Goal: Task Accomplishment & Management: Manage account settings

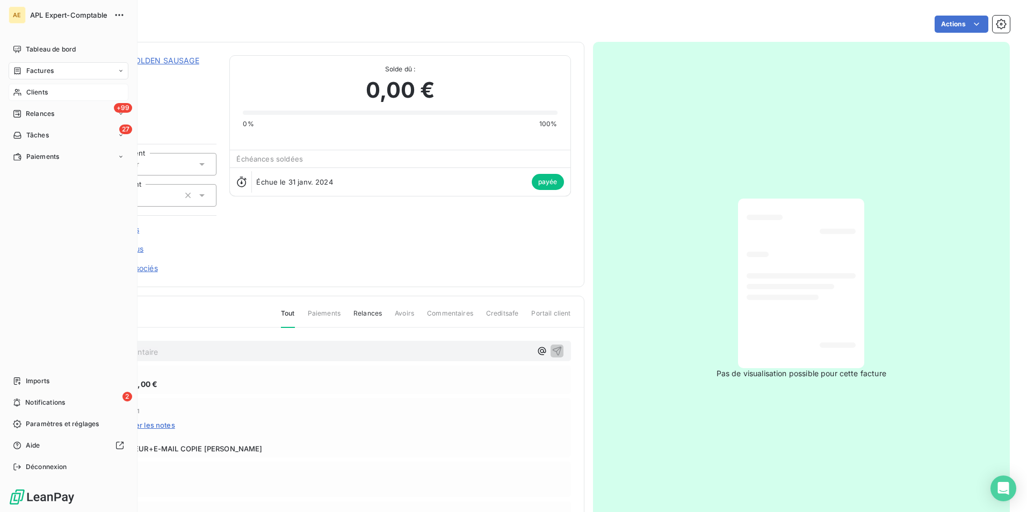
click at [21, 87] on div "Clients" at bounding box center [69, 92] width 120 height 17
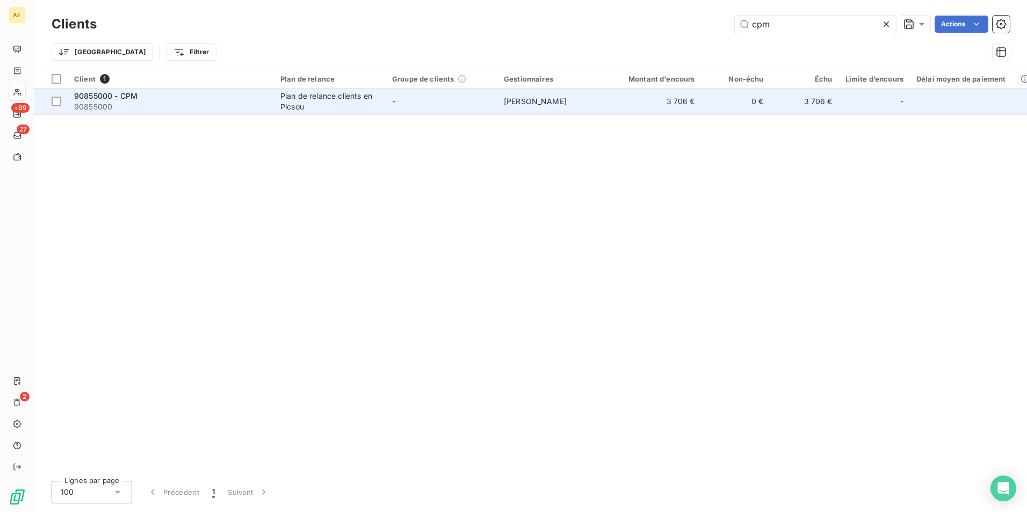
type input "cpm"
click at [340, 97] on div "Plan de relance clients en Picsou" at bounding box center [329, 101] width 99 height 21
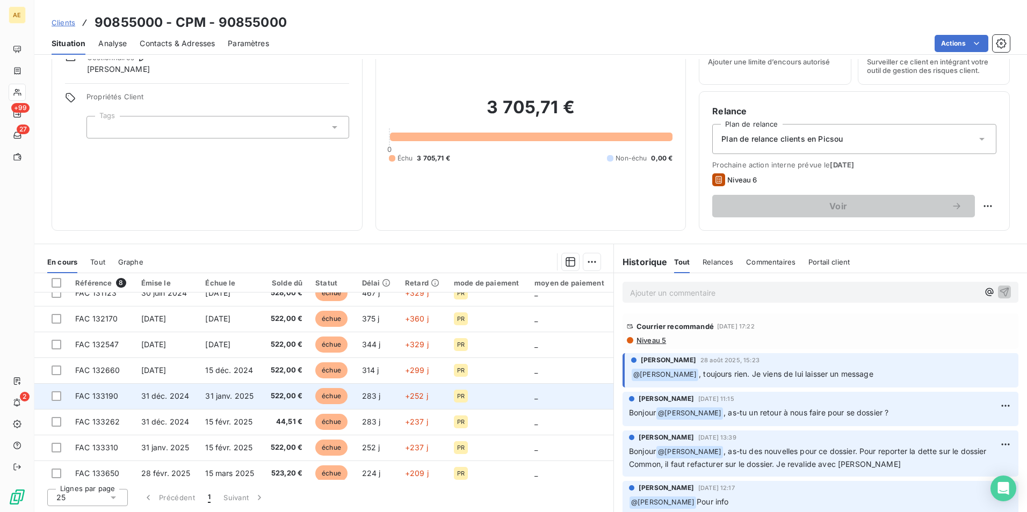
scroll to position [19, 0]
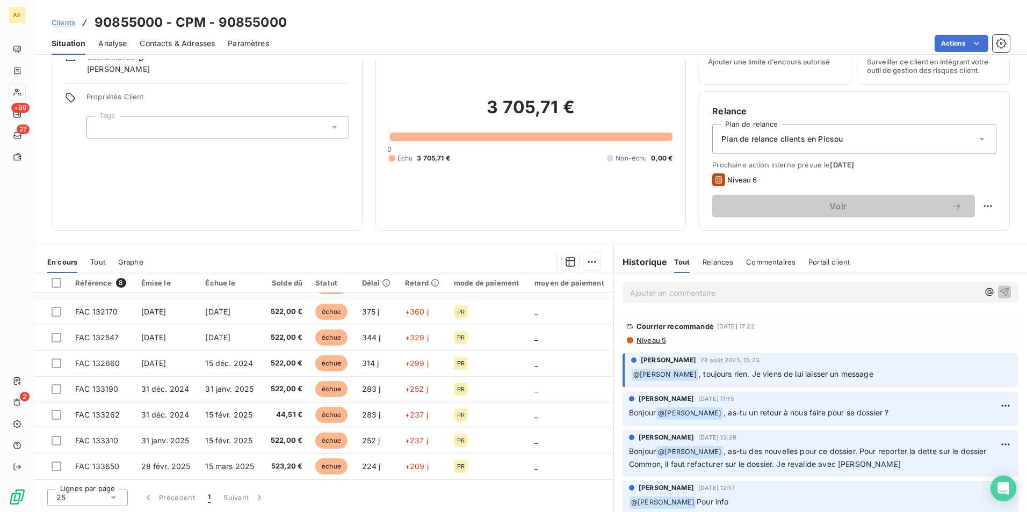
click at [653, 341] on span "Niveau 5" at bounding box center [650, 340] width 31 height 9
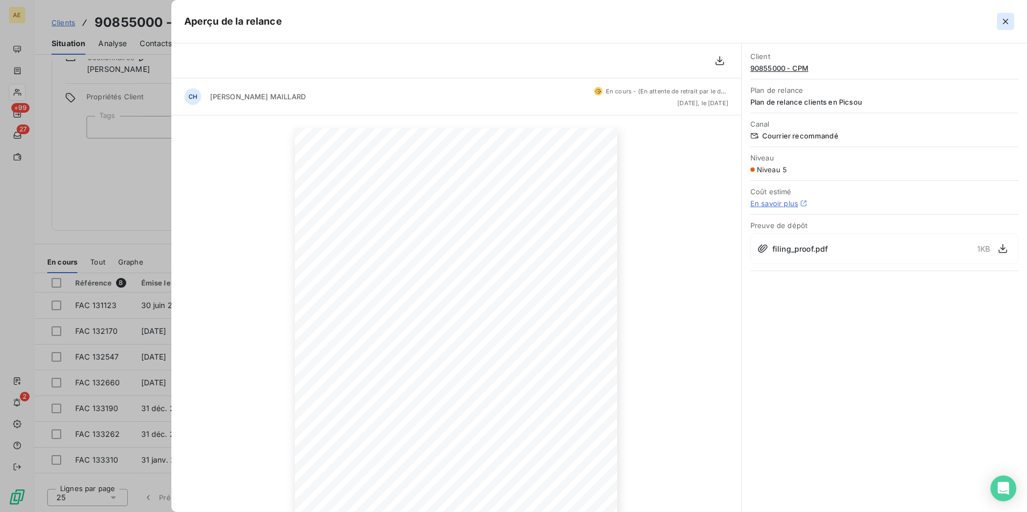
click at [1007, 23] on icon "button" at bounding box center [1004, 21] width 5 height 5
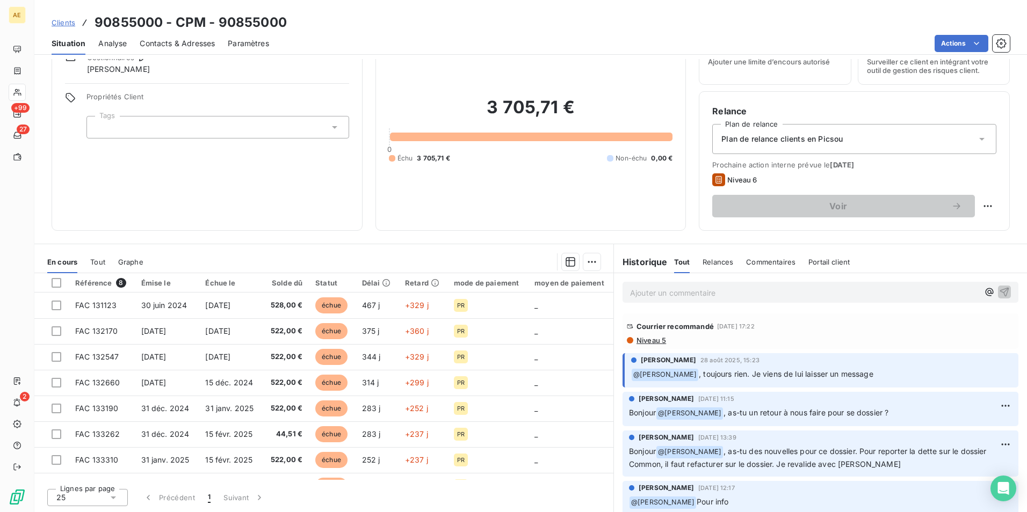
click at [749, 295] on p "Ajouter un commentaire ﻿" at bounding box center [804, 292] width 348 height 13
click at [999, 294] on icon "button" at bounding box center [1004, 291] width 11 height 11
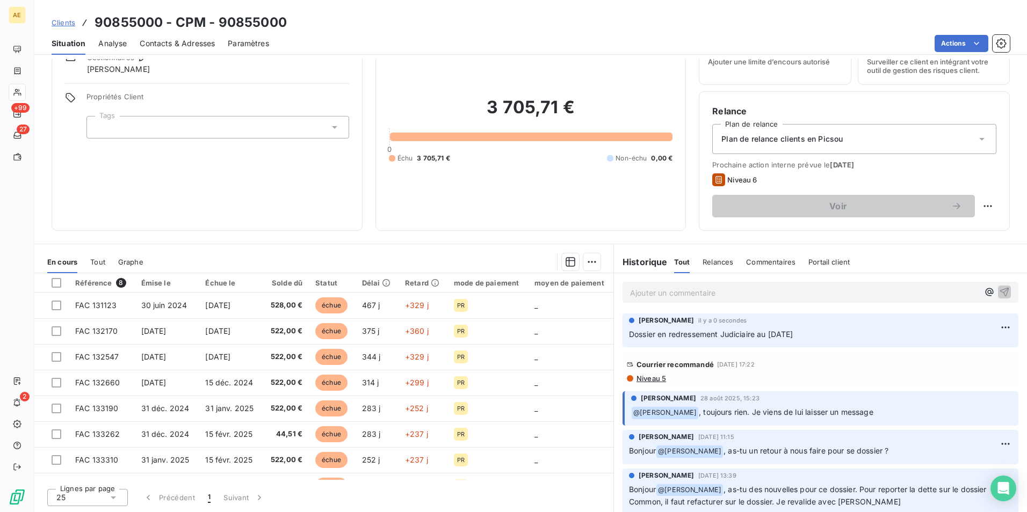
click at [300, 132] on div at bounding box center [217, 127] width 263 height 23
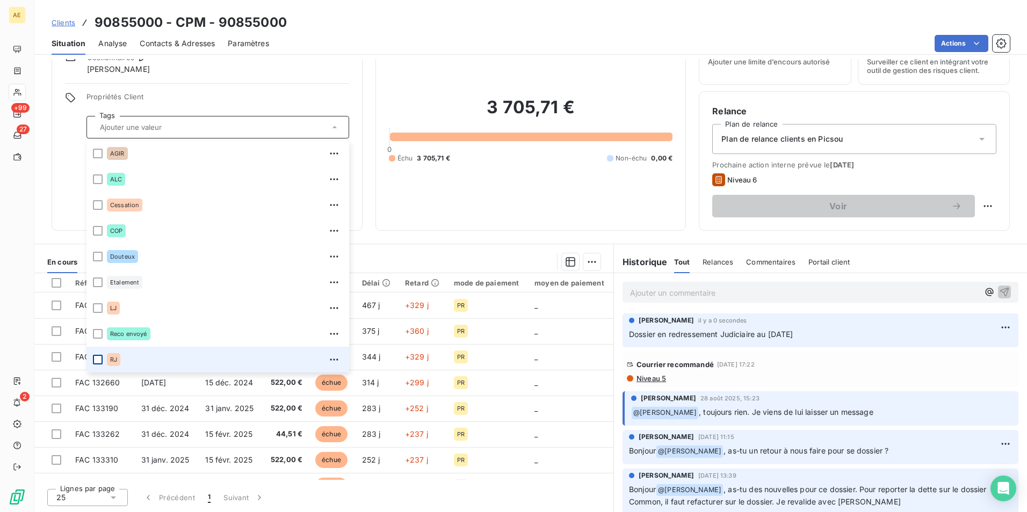
click at [97, 359] on div at bounding box center [98, 360] width 10 height 10
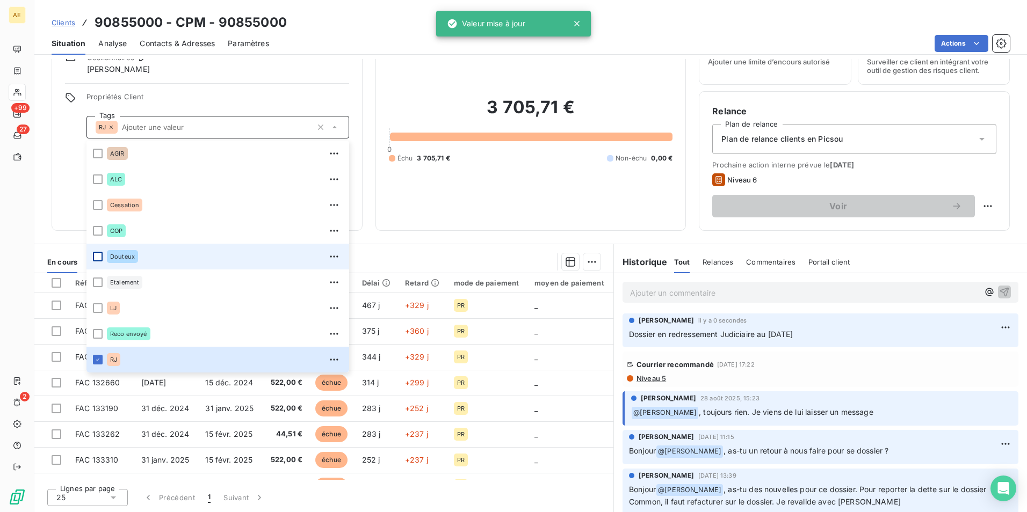
click at [99, 254] on div at bounding box center [98, 257] width 10 height 10
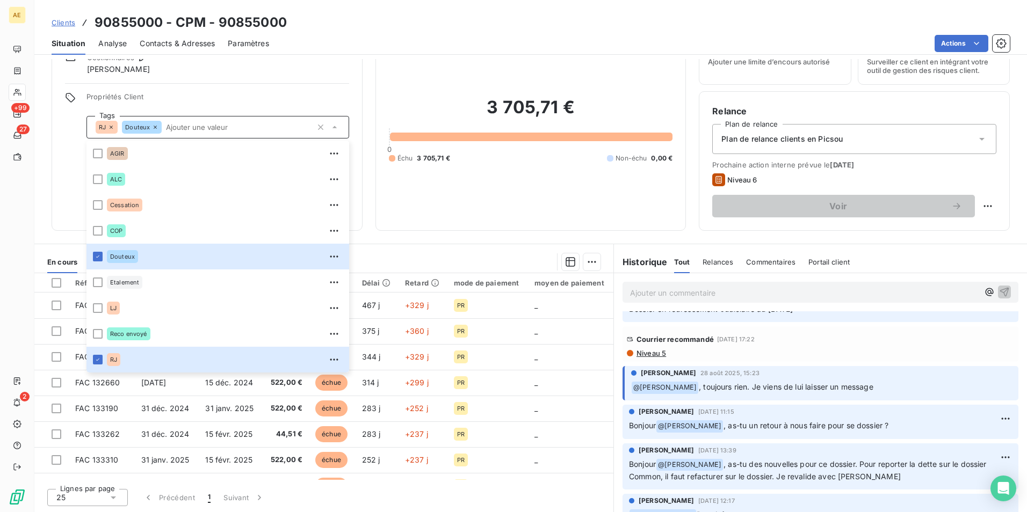
scroll to position [0, 0]
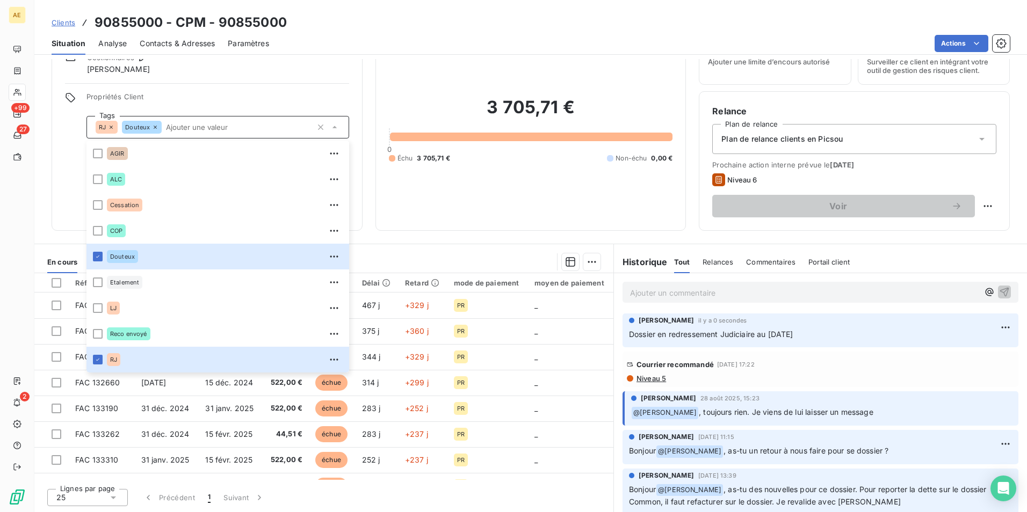
click at [651, 378] on span "Niveau 5" at bounding box center [650, 378] width 31 height 9
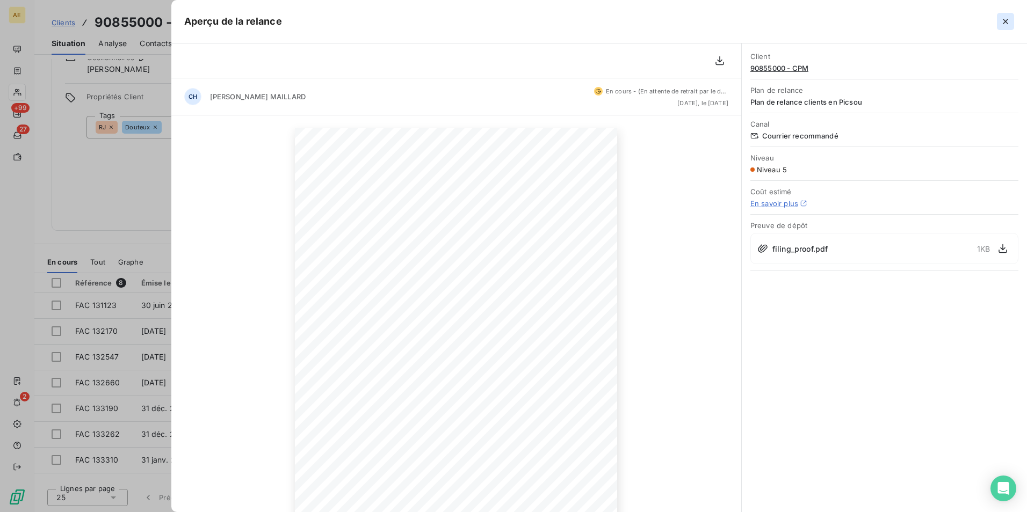
click at [1002, 23] on icon "button" at bounding box center [1005, 21] width 11 height 11
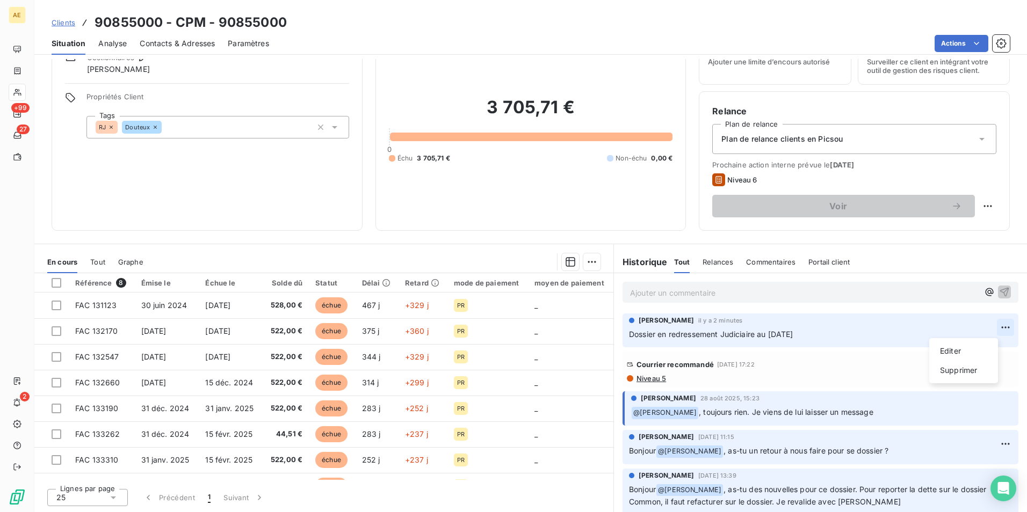
click at [986, 330] on html "AE +99 27 2 Clients 90855000 - CPM - 90855000 Situation Analyse Contacts & Adre…" at bounding box center [513, 256] width 1027 height 512
click at [944, 356] on div "Editer" at bounding box center [963, 351] width 60 height 17
